Goal: Navigation & Orientation: Find specific page/section

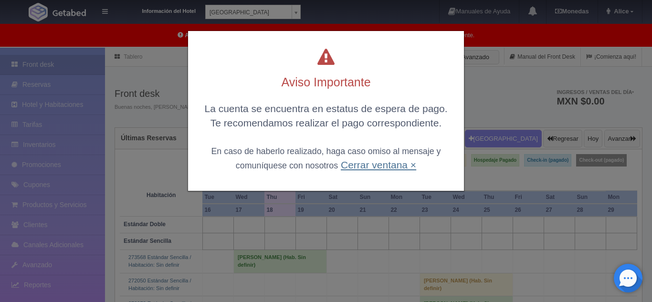
click at [393, 167] on link "Cerrar ventana ×" at bounding box center [378, 164] width 75 height 11
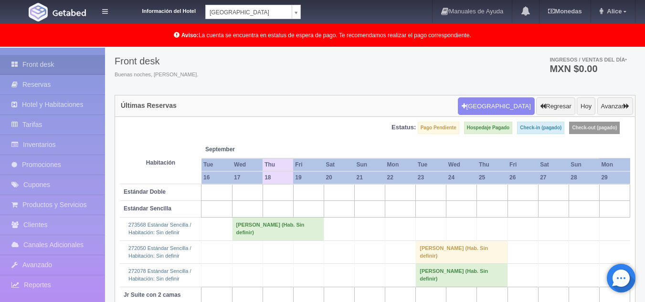
scroll to position [24, 0]
